Goal: Task Accomplishment & Management: Manage account settings

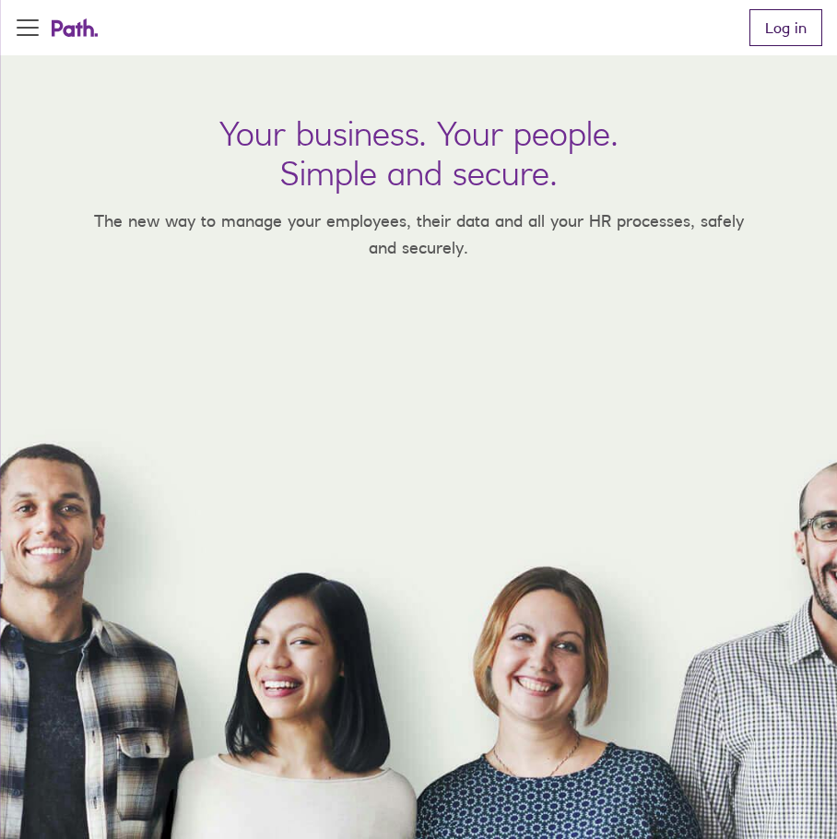
click at [774, 32] on link "Log in" at bounding box center [786, 27] width 73 height 37
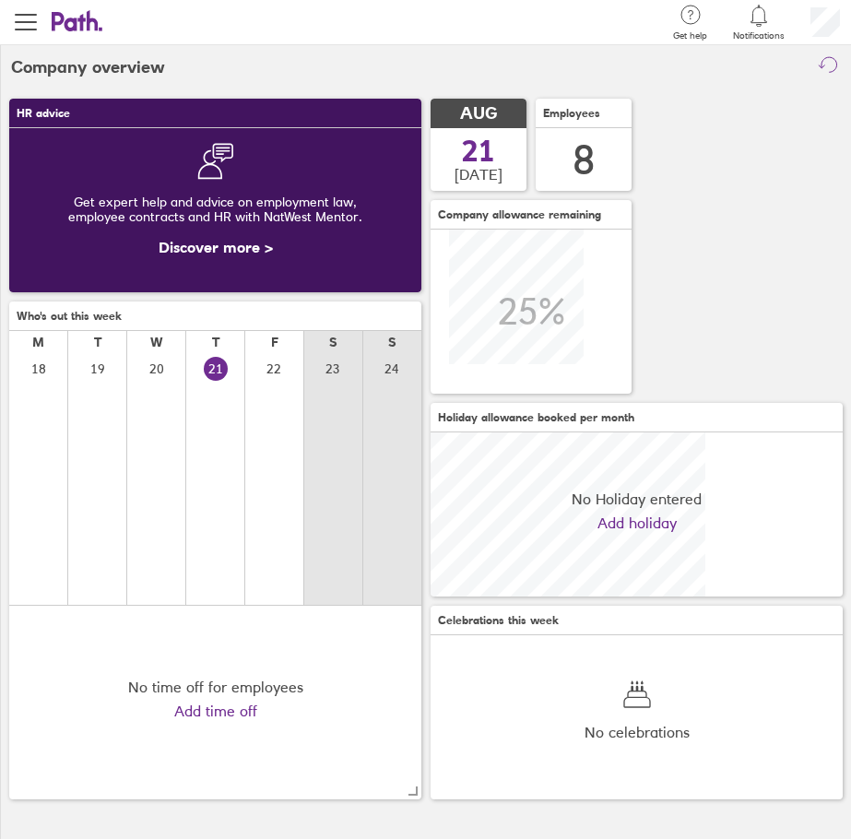
scroll to position [164, 412]
click at [25, 26] on span "button" at bounding box center [26, 22] width 22 height 22
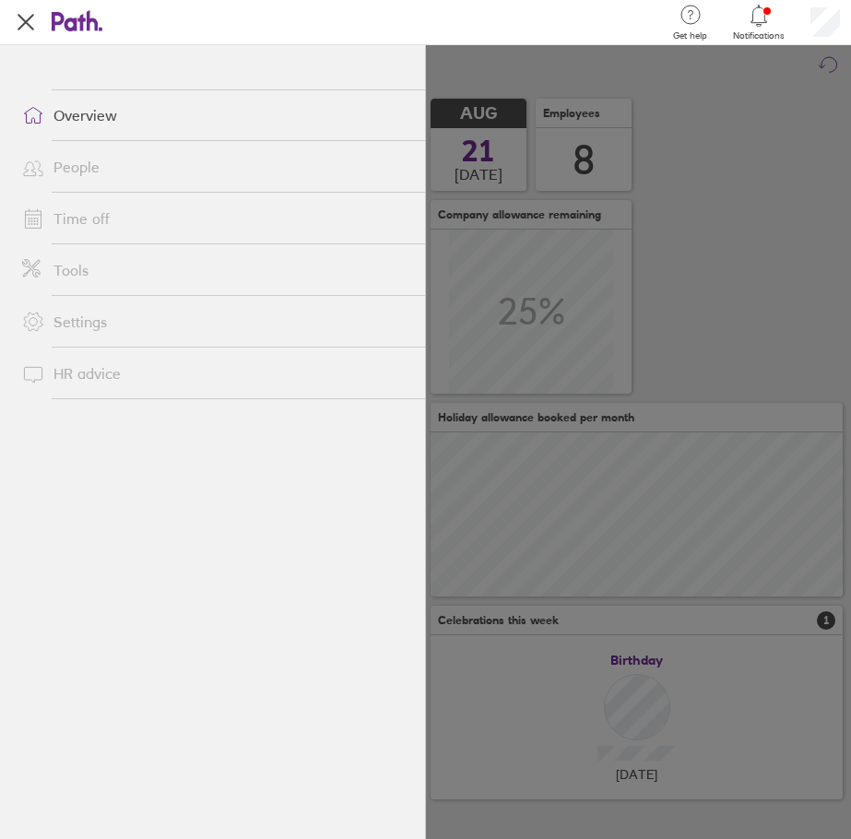
click at [81, 215] on link "Time off" at bounding box center [216, 218] width 418 height 37
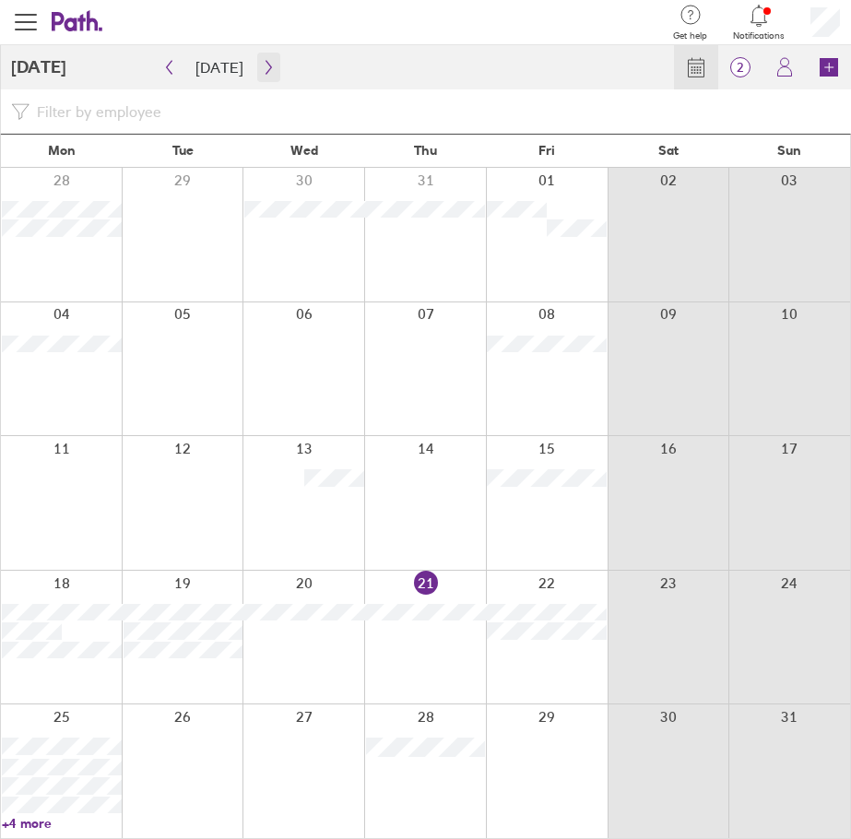
click at [266, 73] on icon "button" at bounding box center [269, 68] width 6 height 14
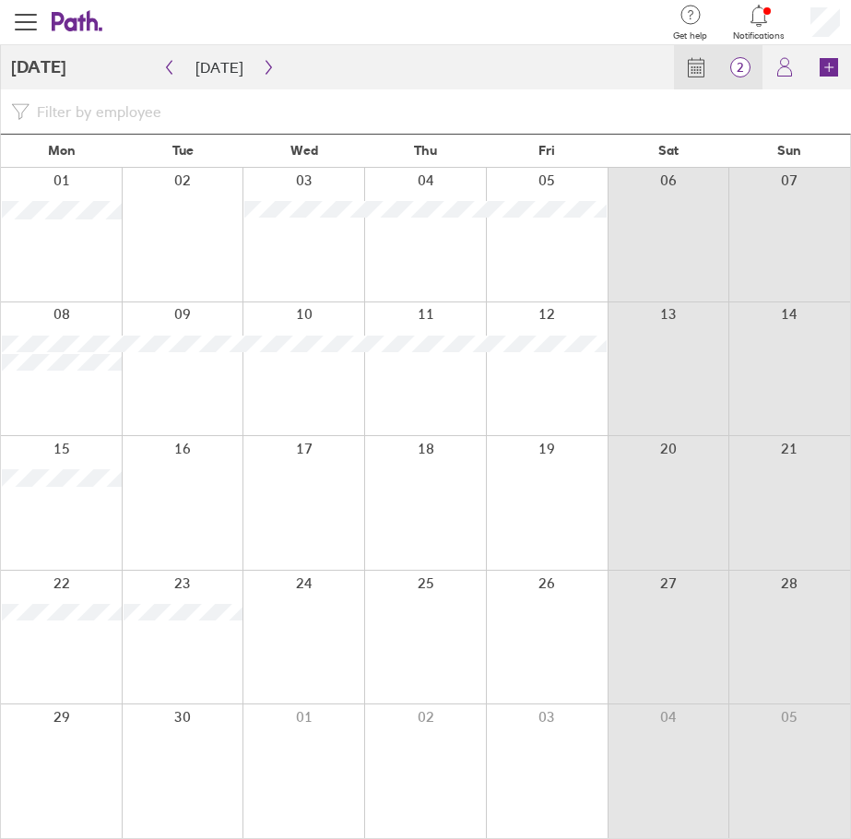
click at [741, 72] on span "2" at bounding box center [740, 67] width 44 height 15
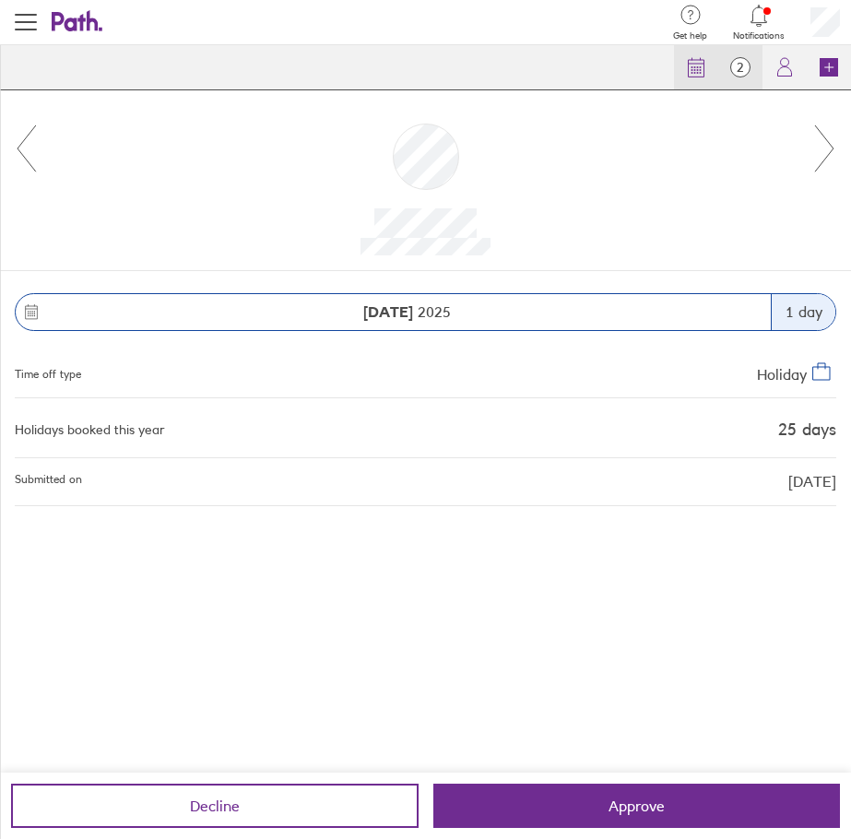
click at [689, 60] on icon at bounding box center [697, 68] width 16 height 17
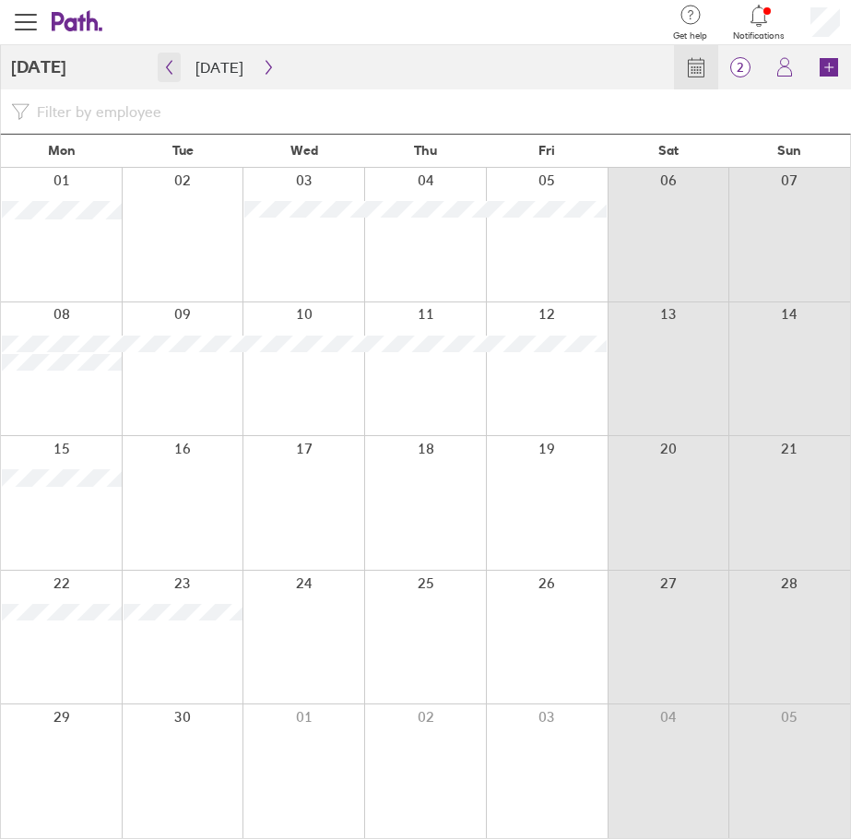
click at [171, 64] on icon "button" at bounding box center [169, 67] width 14 height 15
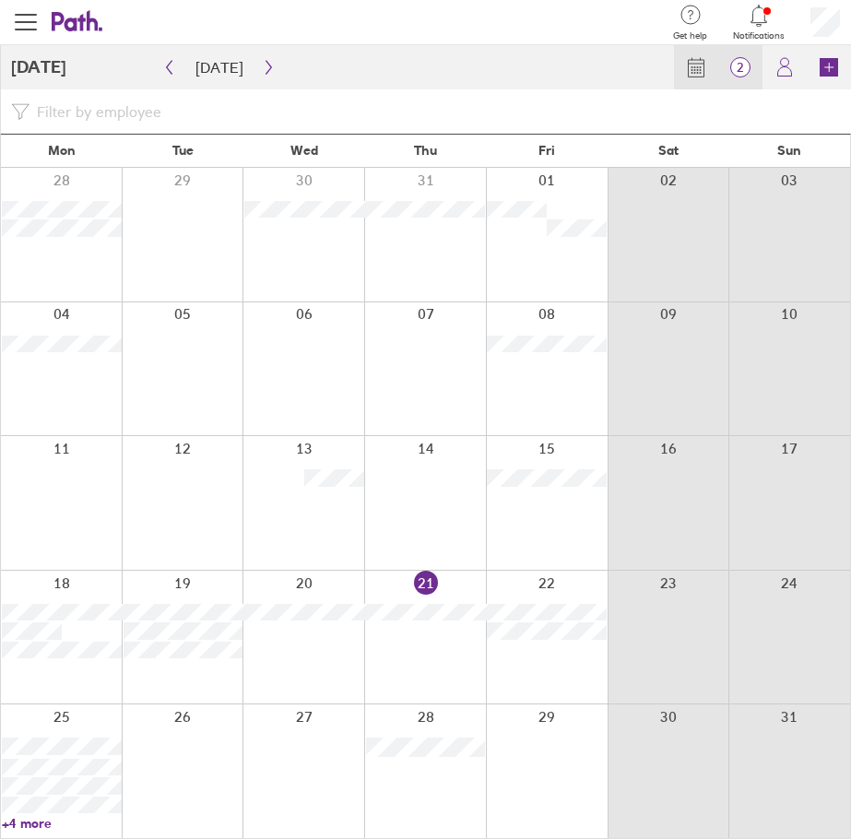
click at [750, 68] on span "2" at bounding box center [740, 67] width 44 height 15
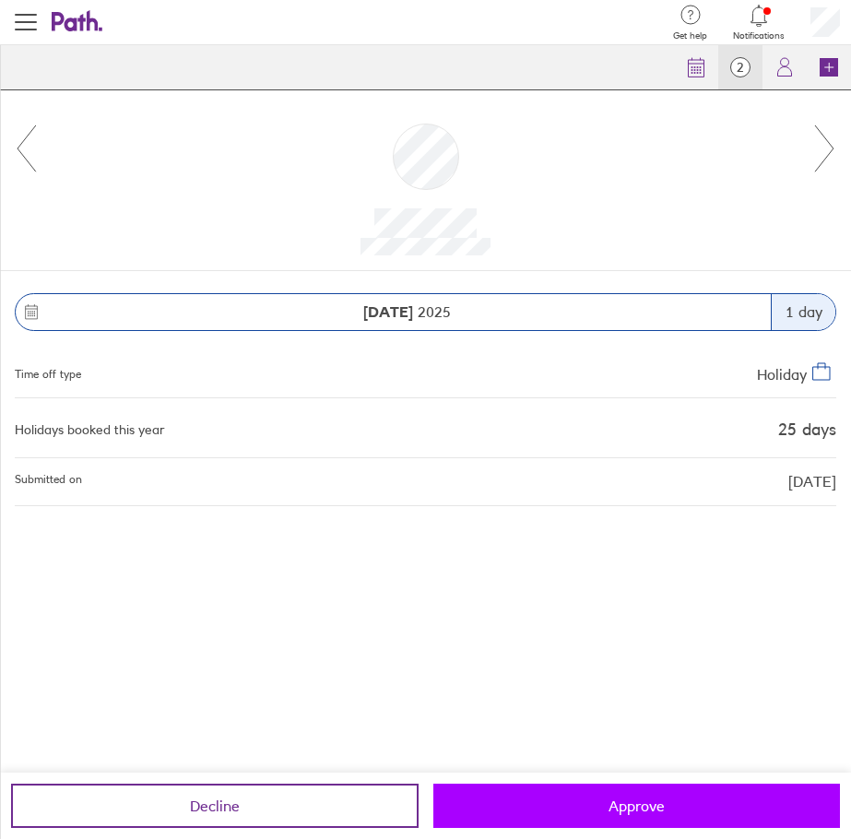
click at [609, 805] on span "Approve" at bounding box center [637, 806] width 56 height 17
click at [584, 808] on button "Approve" at bounding box center [637, 806] width 408 height 44
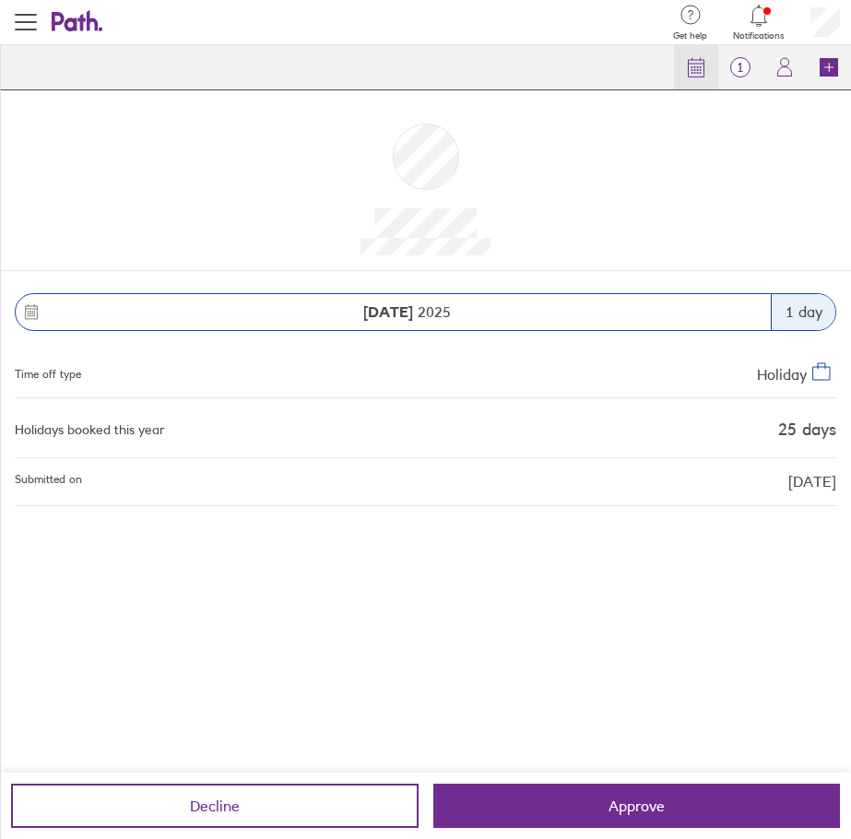
click at [677, 69] on link "Calendar" at bounding box center [696, 67] width 44 height 44
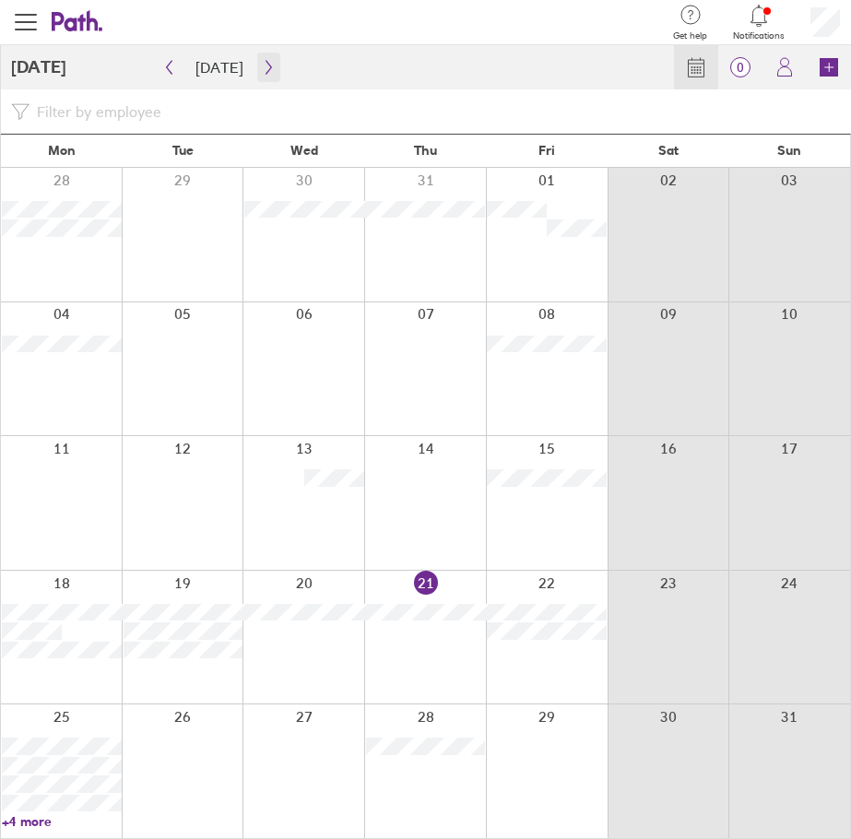
click at [262, 60] on icon "button" at bounding box center [269, 67] width 14 height 15
